Goal: Task Accomplishment & Management: Manage account settings

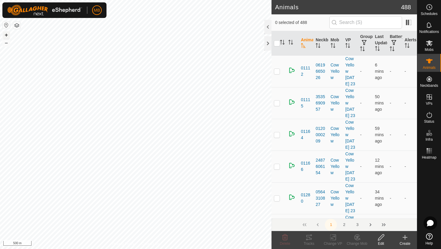
click at [5, 34] on button "+" at bounding box center [6, 34] width 7 height 7
click at [432, 63] on icon at bounding box center [428, 61] width 7 height 7
click at [269, 25] on div at bounding box center [267, 27] width 7 height 14
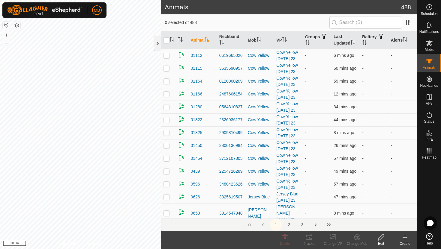
click at [367, 43] on icon "Activate to sort" at bounding box center [364, 42] width 5 height 5
click at [367, 43] on icon "Activate to sort" at bounding box center [364, 42] width 4 height 5
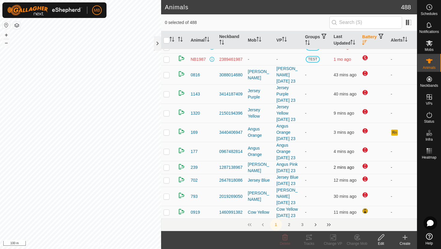
scroll to position [33, 0]
click at [156, 43] on div at bounding box center [157, 43] width 7 height 14
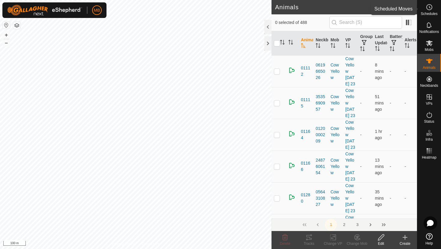
click at [433, 8] on es-schedule-vp-svg-icon at bounding box center [428, 7] width 11 height 10
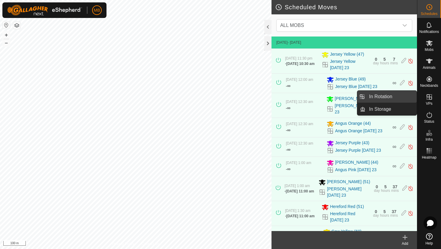
click at [394, 97] on link "In Rotation" at bounding box center [390, 97] width 51 height 12
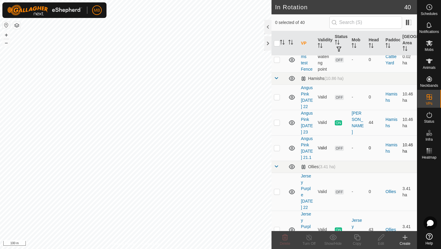
scroll to position [375, 0]
click at [278, 227] on p-checkbox at bounding box center [277, 229] width 6 height 5
checkbox input "true"
click at [358, 238] on icon at bounding box center [356, 237] width 7 height 7
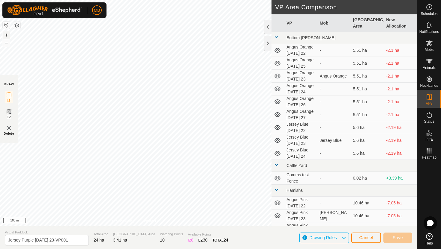
click at [7, 36] on button "+" at bounding box center [6, 34] width 7 height 7
click at [5, 0] on html "MB Schedules Notifications Mobs Animals Neckbands VPs Status Infra Heatmap Help…" at bounding box center [220, 124] width 441 height 249
click at [7, 36] on button "+" at bounding box center [6, 34] width 7 height 7
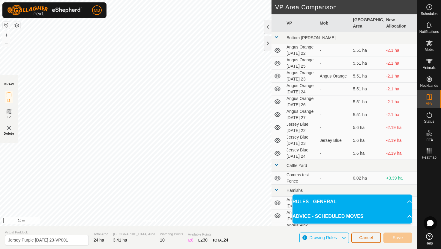
click at [365, 239] on span "Cancel" at bounding box center [366, 238] width 14 height 5
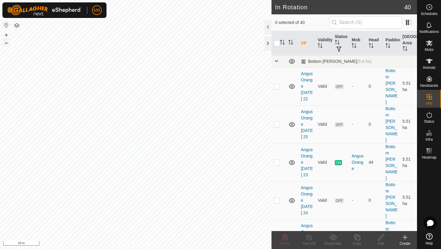
click at [7, 44] on button "–" at bounding box center [6, 42] width 7 height 7
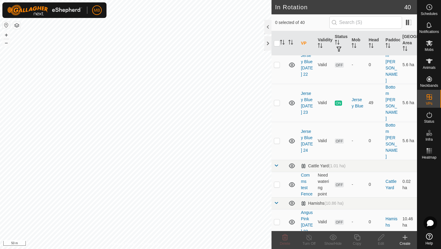
scroll to position [267, 0]
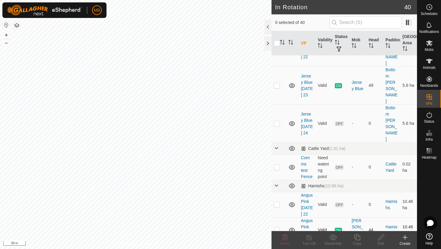
click at [276, 228] on p-checkbox at bounding box center [277, 230] width 6 height 5
checkbox input "true"
click at [358, 238] on icon at bounding box center [356, 237] width 7 height 7
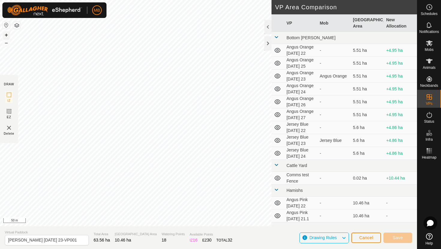
click at [7, 33] on button "+" at bounding box center [6, 34] width 7 height 7
click at [6, 34] on button "+" at bounding box center [6, 34] width 7 height 7
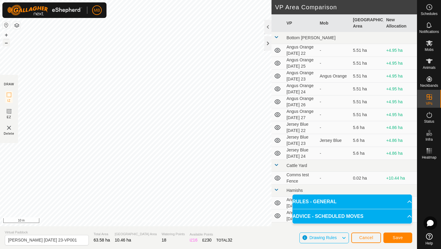
click at [8, 43] on button "–" at bounding box center [6, 42] width 7 height 7
click at [72, 241] on input "[PERSON_NAME] [DATE] 23-VP001" at bounding box center [47, 240] width 84 height 10
type input "Angus Pink [DATE] 24"
click at [398, 236] on span "Save" at bounding box center [397, 238] width 10 height 5
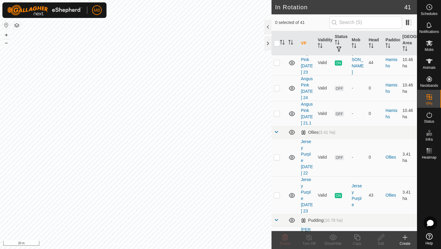
scroll to position [434, 0]
click at [277, 194] on p-checkbox at bounding box center [277, 196] width 6 height 5
checkbox input "true"
click at [356, 238] on icon at bounding box center [357, 238] width 6 height 6
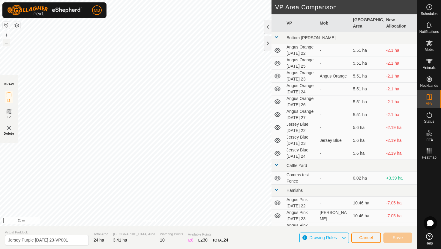
click at [6, 44] on button "–" at bounding box center [6, 42] width 7 height 7
click at [205, 0] on html "MB Schedules Notifications Mobs Animals Neckbands VPs Status Infra Heatmap Help…" at bounding box center [220, 124] width 441 height 249
click at [234, 0] on html "MB Schedules Notifications Mobs Animals Neckbands VPs Status Infra Heatmap Help…" at bounding box center [220, 124] width 441 height 249
click at [6, 34] on button "+" at bounding box center [6, 34] width 7 height 7
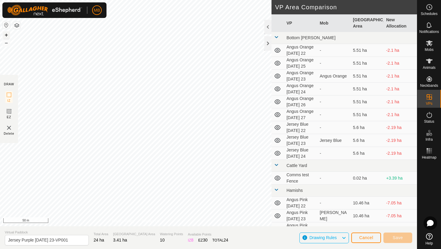
click at [6, 34] on button "+" at bounding box center [6, 34] width 7 height 7
click at [5, 36] on button "+" at bounding box center [6, 34] width 7 height 7
click at [6, 36] on button "+" at bounding box center [6, 34] width 7 height 7
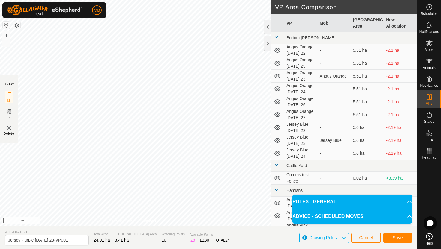
click at [142, 0] on html "MB Schedules Notifications Mobs Animals Neckbands VPs Status Infra Heatmap Help…" at bounding box center [220, 124] width 441 height 249
click at [73, 241] on input "Jersey Purple [DATE] 23-VP001" at bounding box center [47, 240] width 84 height 10
type input "Jersey Purple [DATE] 24"
click at [394, 238] on span "Save" at bounding box center [397, 238] width 10 height 5
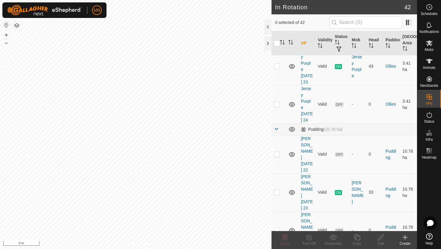
scroll to position [565, 0]
click at [278, 189] on p-checkbox at bounding box center [277, 191] width 6 height 5
checkbox input "true"
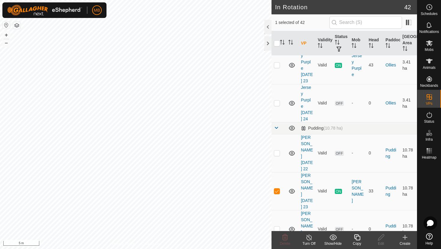
click at [358, 237] on icon at bounding box center [356, 237] width 7 height 7
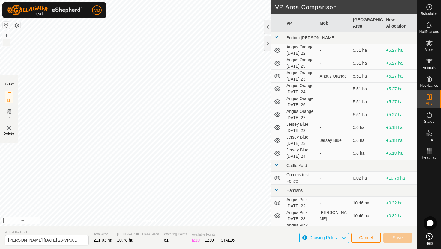
click at [7, 43] on button "–" at bounding box center [6, 42] width 7 height 7
click at [4, 33] on button "+" at bounding box center [6, 34] width 7 height 7
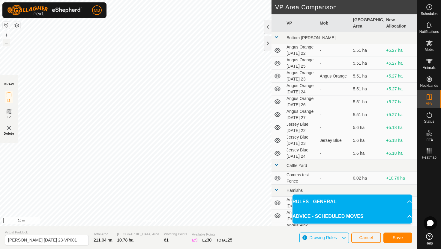
click at [5, 44] on button "–" at bounding box center [6, 42] width 7 height 7
click at [7, 34] on button "+" at bounding box center [6, 34] width 7 height 7
click at [72, 242] on input "[PERSON_NAME] [DATE] 23-VP001" at bounding box center [47, 240] width 84 height 10
type input "[PERSON_NAME] [DATE] 24"
click at [388, 237] on button "Save" at bounding box center [397, 238] width 29 height 10
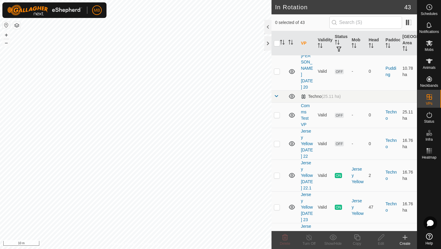
scroll to position [801, 0]
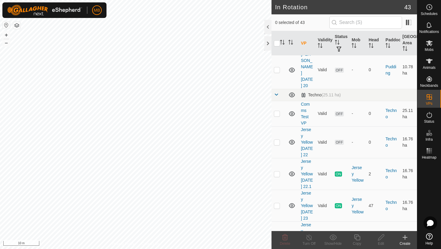
click at [275, 235] on p-checkbox at bounding box center [277, 237] width 6 height 5
checkbox input "true"
click at [358, 238] on icon at bounding box center [356, 237] width 7 height 7
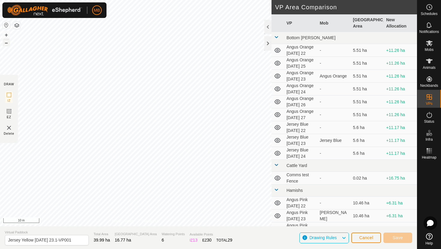
click at [6, 45] on button "–" at bounding box center [6, 42] width 7 height 7
click at [56, 0] on html "MB Schedules Notifications Mobs Animals Neckbands VPs Status Infra Heatmap Help…" at bounding box center [220, 124] width 441 height 249
click at [7, 44] on button "–" at bounding box center [6, 42] width 7 height 7
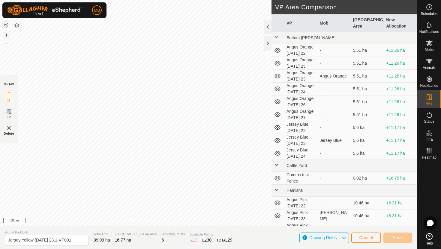
click at [6, 36] on button "+" at bounding box center [6, 34] width 7 height 7
click at [4, 34] on button "+" at bounding box center [6, 34] width 7 height 7
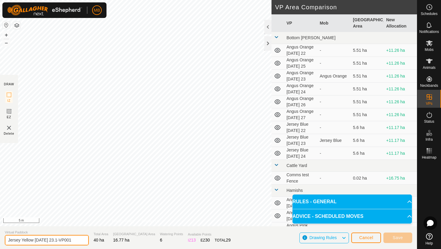
click at [75, 240] on input "Jersey Yellow [DATE] 23.1-VP001" at bounding box center [47, 240] width 84 height 10
type input "Jersey Yellow [DATE] 24"
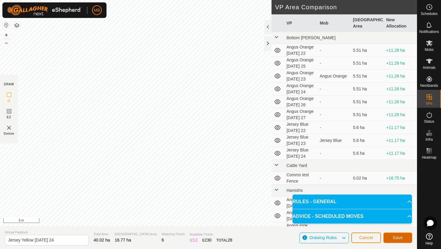
click at [400, 239] on span "Save" at bounding box center [397, 238] width 10 height 5
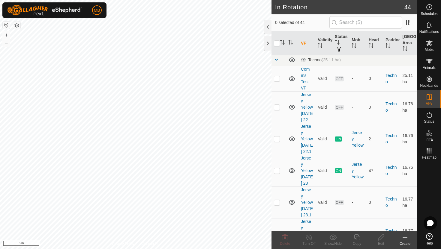
scroll to position [837, 0]
click at [277, 231] on p-checkbox at bounding box center [277, 233] width 6 height 5
checkbox input "true"
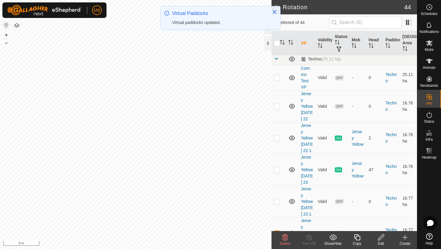
click at [356, 236] on icon at bounding box center [356, 237] width 7 height 7
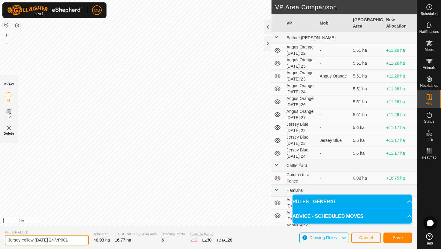
click at [73, 240] on input "Jersey Yellow [DATE] 24-VP001" at bounding box center [47, 240] width 84 height 10
type input "Jersey Yellow [DATE] 24.1"
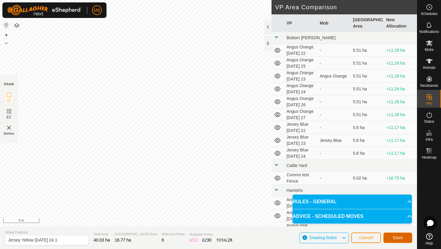
click at [392, 240] on span "Save" at bounding box center [397, 238] width 10 height 5
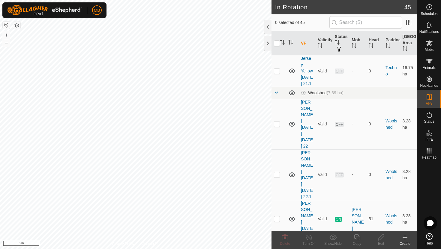
scroll to position [1064, 0]
checkbox input "true"
click at [357, 236] on icon at bounding box center [357, 238] width 6 height 6
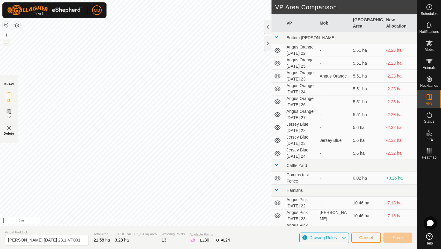
click at [8, 44] on button "–" at bounding box center [6, 42] width 7 height 7
click at [105, 0] on html "MB Schedules Notifications Mobs Animals Neckbands VPs Status Infra Heatmap Help…" at bounding box center [220, 124] width 441 height 249
click at [8, 44] on button "–" at bounding box center [6, 42] width 7 height 7
click at [115, 0] on html "MB Schedules Notifications Mobs Animals Neckbands VPs Status Infra Heatmap Help…" at bounding box center [220, 124] width 441 height 249
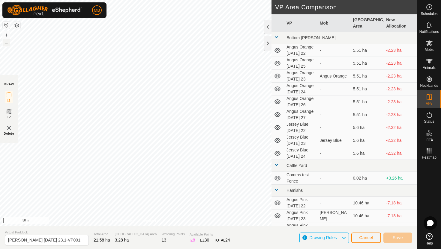
click at [8, 43] on button "–" at bounding box center [6, 42] width 7 height 7
click at [111, 0] on html "MB Schedules Notifications Mobs Animals Neckbands VPs Status Infra Heatmap Help…" at bounding box center [220, 124] width 441 height 249
click at [7, 44] on button "–" at bounding box center [6, 42] width 7 height 7
click at [7, 34] on button "+" at bounding box center [6, 34] width 7 height 7
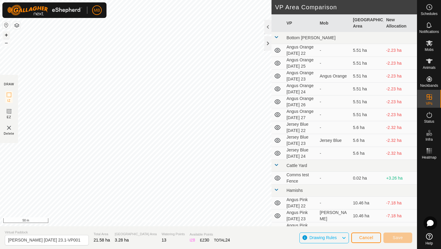
click at [7, 34] on button "+" at bounding box center [6, 34] width 7 height 7
click at [5, 36] on button "+" at bounding box center [6, 34] width 7 height 7
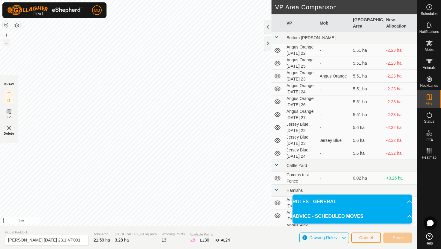
click at [8, 41] on button "–" at bounding box center [6, 42] width 7 height 7
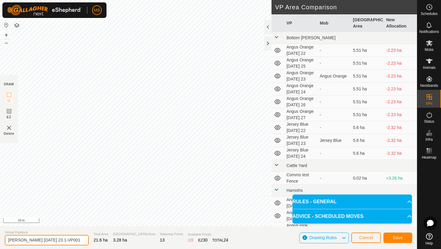
click at [74, 239] on input "[PERSON_NAME] [DATE] 23.1-VP001" at bounding box center [47, 240] width 84 height 10
type input "Angus Black [DATE] 24"
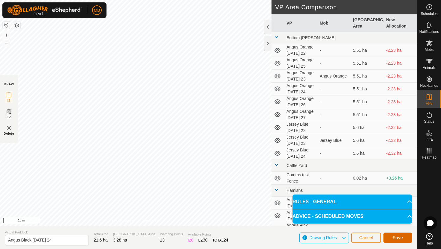
click at [399, 239] on span "Save" at bounding box center [397, 238] width 10 height 5
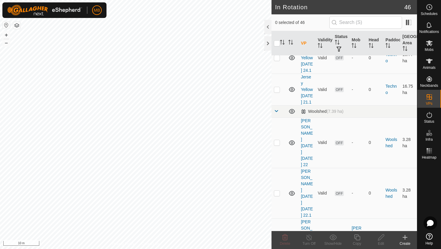
scroll to position [1045, 0]
checkbox input "true"
click at [355, 237] on icon at bounding box center [357, 238] width 6 height 6
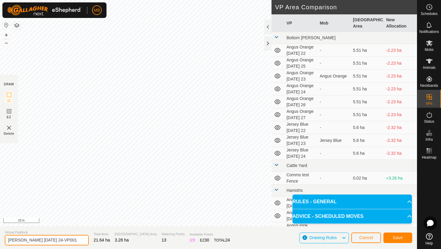
click at [70, 240] on input "[PERSON_NAME] [DATE] 24-VP001" at bounding box center [47, 240] width 84 height 10
type input "Angus Black [DATE] 24.1"
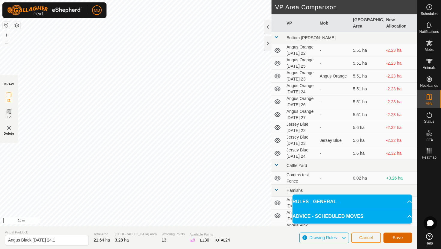
click at [402, 237] on button "Save" at bounding box center [397, 238] width 29 height 10
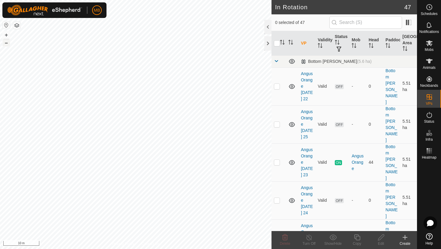
click at [7, 43] on button "–" at bounding box center [6, 42] width 7 height 7
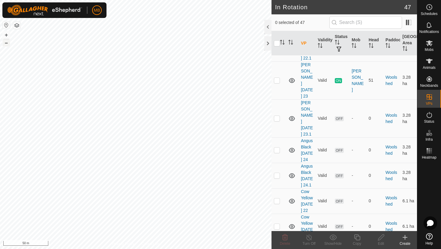
scroll to position [1202, 0]
checkbox input "true"
click at [358, 238] on icon at bounding box center [356, 237] width 7 height 7
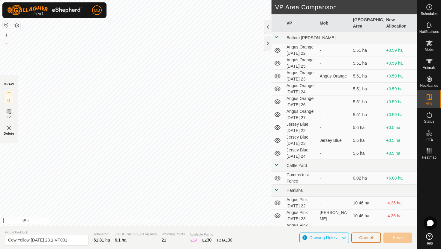
click at [367, 236] on span "Cancel" at bounding box center [366, 238] width 14 height 5
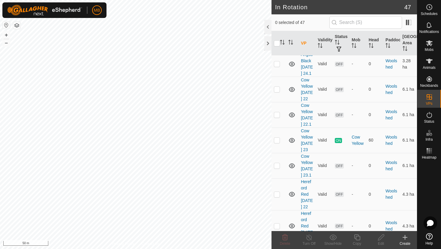
scroll to position [1314, 0]
checkbox input "true"
click at [355, 239] on icon at bounding box center [357, 238] width 6 height 6
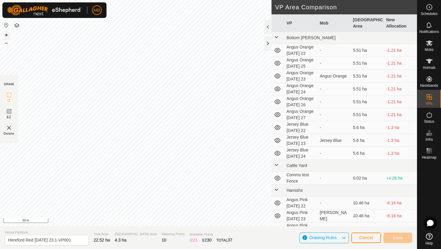
click at [7, 34] on button "+" at bounding box center [6, 34] width 7 height 7
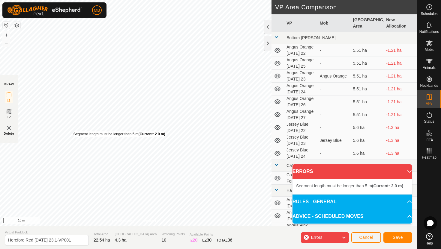
click at [73, 132] on div "Segment length must be longer than 5 m (Current: 2.0 m) ." at bounding box center [119, 134] width 93 height 5
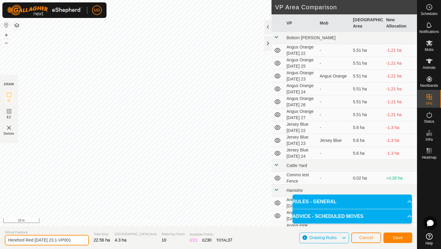
click at [75, 240] on input "Hereford Red [DATE] 23.1-VP001" at bounding box center [47, 240] width 84 height 10
type input "Hereford Red [DATE] 24"
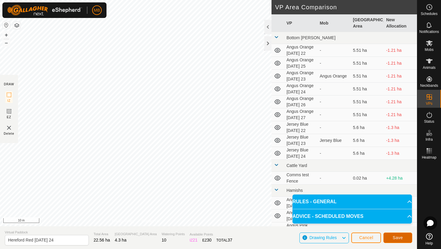
click at [402, 238] on span "Save" at bounding box center [397, 238] width 10 height 5
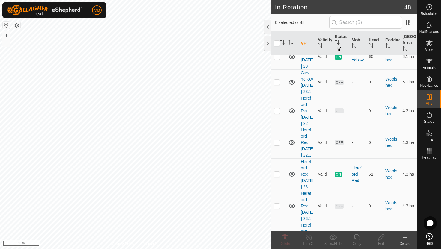
scroll to position [1398, 0]
click at [277, 235] on p-checkbox at bounding box center [277, 237] width 6 height 5
checkbox input "true"
click at [358, 238] on icon at bounding box center [356, 237] width 7 height 7
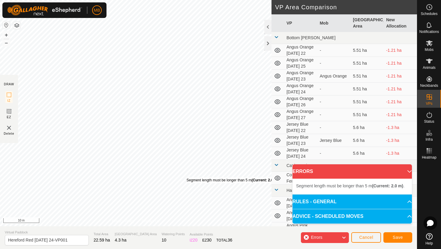
click at [186, 178] on div "Segment length must be longer than 5 m (Current: 2.0 m) ." at bounding box center [232, 180] width 93 height 5
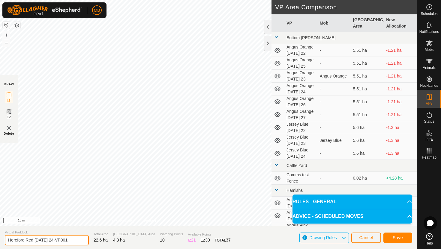
click at [73, 241] on input "Hereford Red [DATE] 24-VP001" at bounding box center [47, 240] width 84 height 10
type input "Hereford Red [DATE] 24.1"
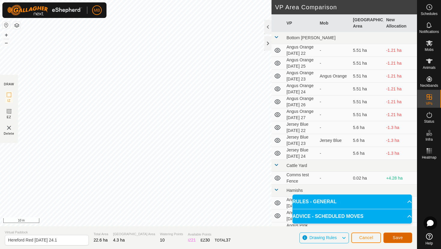
click at [400, 240] on span "Save" at bounding box center [397, 238] width 10 height 5
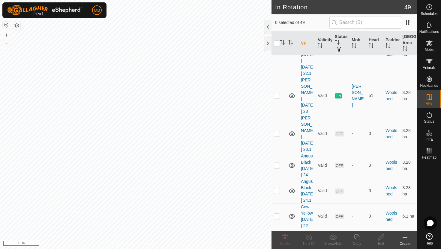
scroll to position [1185, 0]
checkbox input "true"
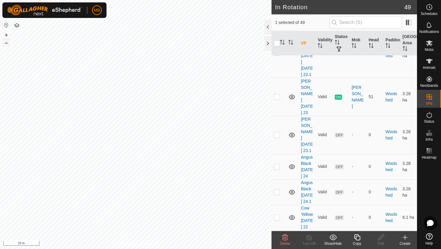
click at [8, 43] on button "–" at bounding box center [6, 42] width 7 height 7
click at [7, 43] on button "–" at bounding box center [6, 42] width 7 height 7
click at [4, 36] on button "+" at bounding box center [6, 34] width 7 height 7
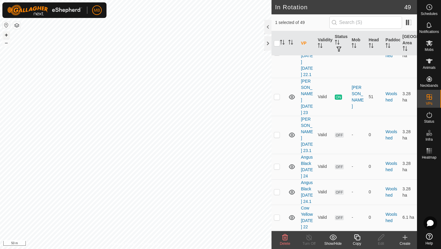
click at [4, 36] on button "+" at bounding box center [6, 34] width 7 height 7
click at [359, 240] on icon at bounding box center [357, 238] width 6 height 6
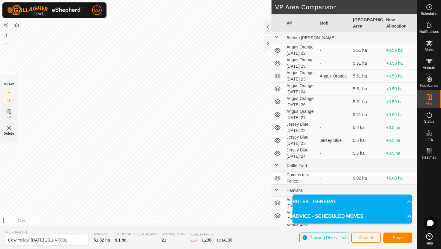
click at [126, 236] on div "DRAW IZ EZ Delete Privacy Policy Contact Us Segment length must be longer than …" at bounding box center [208, 124] width 417 height 249
click at [73, 240] on input "Cow Yellow [DATE] 23.1-VP001" at bounding box center [47, 240] width 84 height 10
type input "Cow Yellow [DATE] 24"
click at [402, 238] on button "Save" at bounding box center [397, 238] width 29 height 10
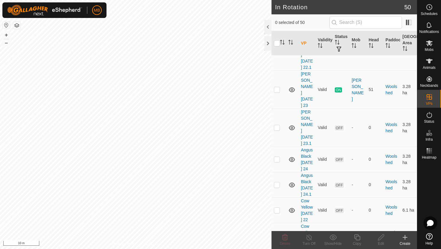
scroll to position [1193, 0]
checkbox input "true"
click at [356, 237] on icon at bounding box center [356, 237] width 7 height 7
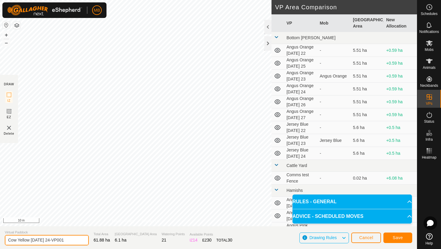
click at [66, 241] on input "Cow Yellow [DATE] 24-VP001" at bounding box center [47, 240] width 84 height 10
type input "Cow Yellow [DATE] 24.1"
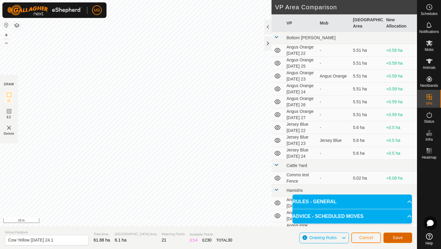
click at [396, 238] on span "Save" at bounding box center [397, 238] width 10 height 5
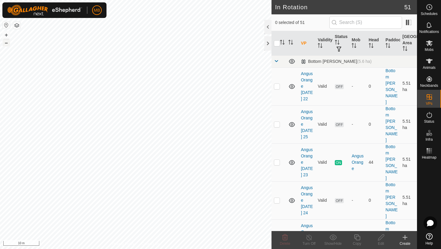
click at [7, 44] on button "–" at bounding box center [6, 42] width 7 height 7
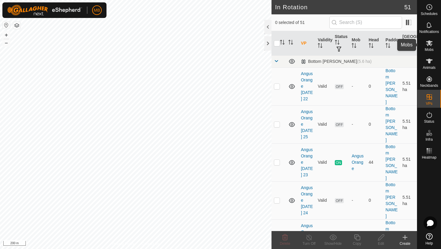
click at [429, 42] on icon at bounding box center [429, 43] width 7 height 6
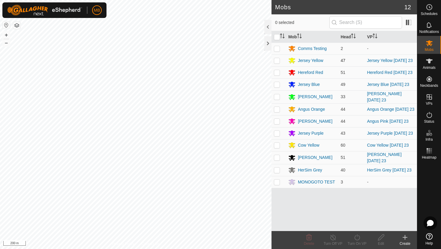
click at [277, 63] on p-checkbox at bounding box center [277, 60] width 6 height 5
checkbox input "true"
click at [356, 238] on icon at bounding box center [356, 237] width 7 height 7
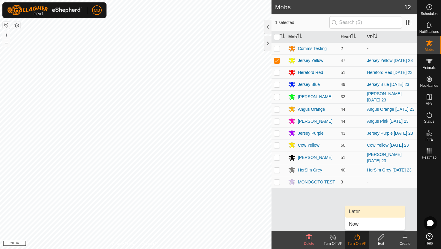
click at [359, 213] on link "Later" at bounding box center [374, 212] width 59 height 12
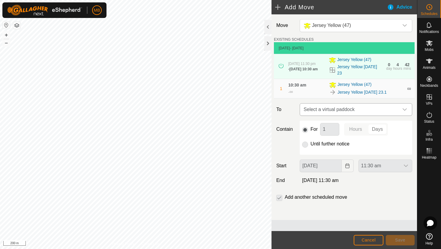
click at [404, 114] on div "dropdown trigger" at bounding box center [404, 110] width 12 height 12
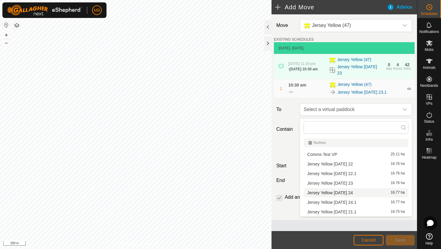
click at [350, 193] on li "Jersey Yellow [DATE] 24 16.77 ha" at bounding box center [355, 192] width 105 height 9
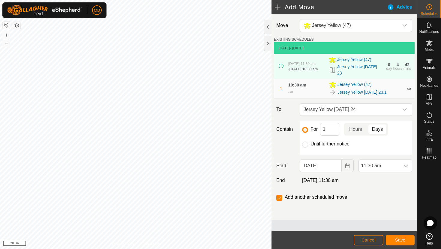
click at [334, 144] on label "Until further notice" at bounding box center [329, 144] width 39 height 5
click at [308, 144] on input "Until further notice" at bounding box center [305, 145] width 6 height 6
radio input "true"
checkbox input "false"
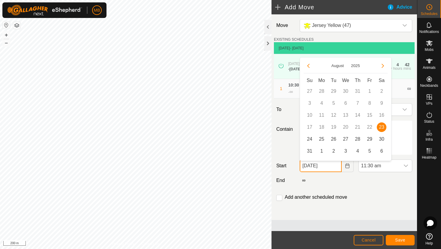
click at [336, 168] on input "[DATE]" at bounding box center [320, 166] width 42 height 13
click at [310, 141] on span "24" at bounding box center [309, 140] width 10 height 10
type input "[DATE]"
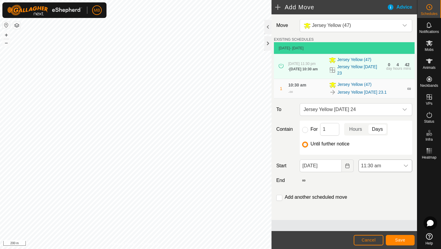
click at [397, 171] on span "11:30 am" at bounding box center [378, 166] width 41 height 12
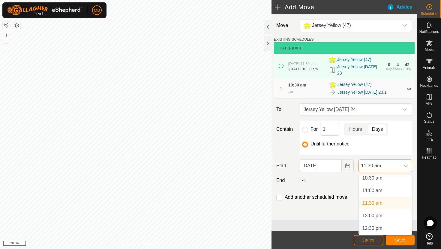
scroll to position [269, 0]
click at [378, 227] on li "12:30 pm" at bounding box center [384, 227] width 53 height 12
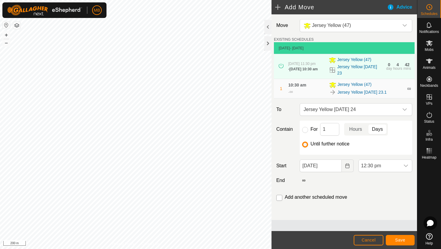
click at [279, 200] on input "checkbox" at bounding box center [279, 198] width 6 height 6
checkbox input "true"
click at [401, 238] on button "Save" at bounding box center [399, 240] width 29 height 10
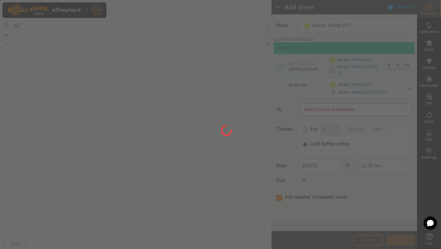
type input "[DATE]"
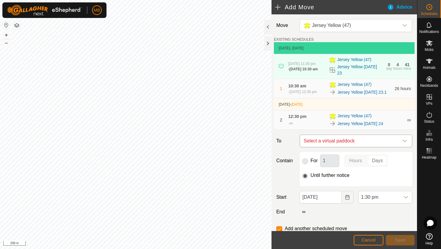
click at [402, 144] on icon "dropdown trigger" at bounding box center [404, 141] width 5 height 5
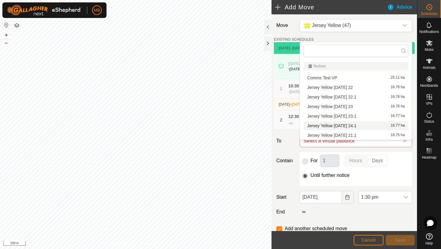
click at [359, 125] on li "Jersey Yellow [DATE] 24.1 16.77 ha" at bounding box center [355, 125] width 105 height 9
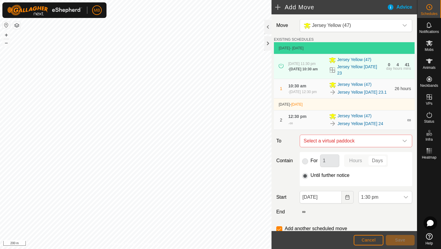
checkbox input "false"
click at [405, 200] on icon "dropdown trigger" at bounding box center [405, 197] width 5 height 5
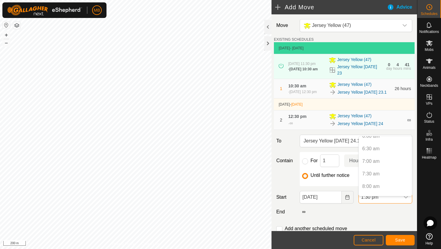
scroll to position [162, 0]
click at [364, 238] on span "Cancel" at bounding box center [368, 240] width 14 height 5
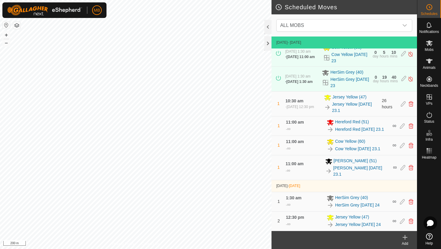
scroll to position [197, 0]
click at [410, 221] on icon at bounding box center [410, 221] width 5 height 5
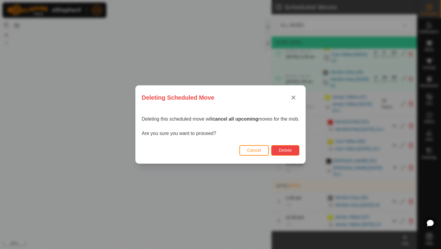
click at [287, 149] on span "Delete" at bounding box center [284, 150] width 13 height 5
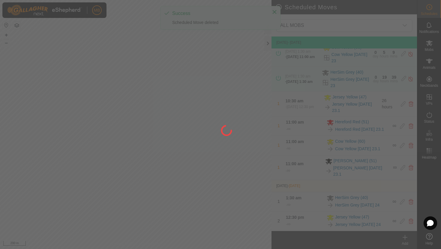
scroll to position [177, 0]
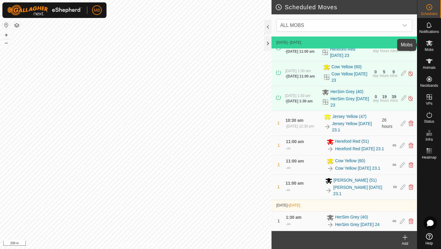
click at [428, 43] on icon at bounding box center [429, 43] width 7 height 6
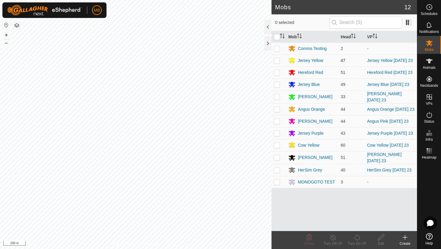
click at [275, 63] on p-checkbox at bounding box center [277, 60] width 6 height 5
checkbox input "true"
click at [356, 238] on icon at bounding box center [356, 237] width 7 height 7
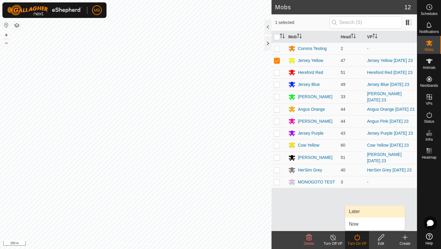
click at [360, 214] on link "Later" at bounding box center [374, 212] width 59 height 12
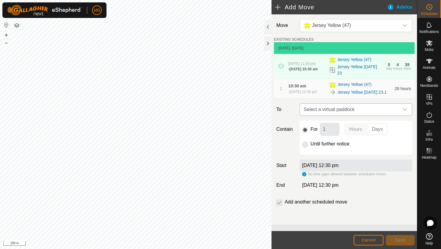
click at [402, 112] on icon "dropdown trigger" at bounding box center [404, 109] width 5 height 5
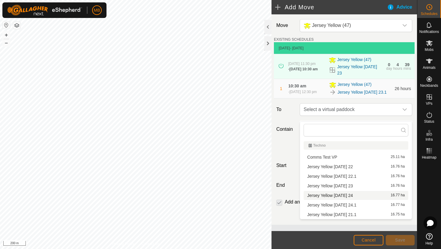
click at [350, 194] on li "Jersey Yellow [DATE] 24 16.77 ha" at bounding box center [355, 195] width 105 height 9
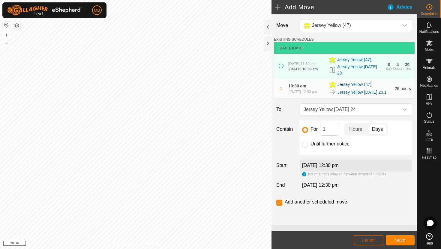
click at [370, 239] on span "Cancel" at bounding box center [368, 240] width 14 height 5
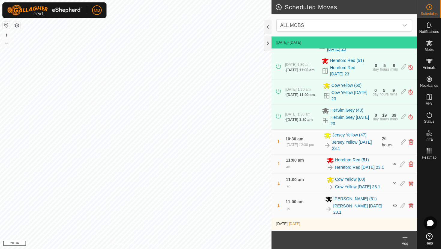
scroll to position [177, 0]
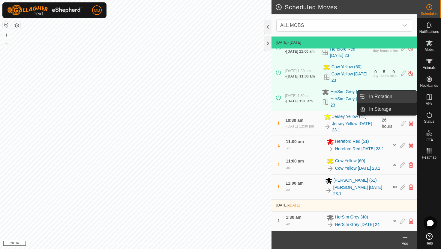
click at [390, 96] on link "In Rotation" at bounding box center [390, 97] width 51 height 12
